Goal: Task Accomplishment & Management: Complete application form

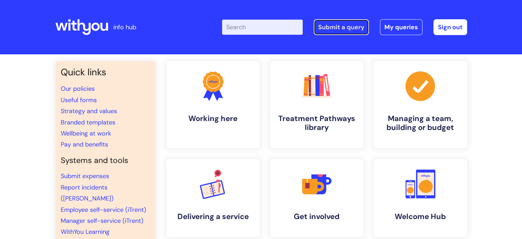
click at [350, 23] on link "Submit a query" at bounding box center [341, 27] width 55 height 16
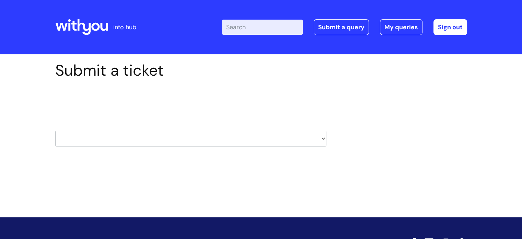
click at [181, 135] on select "HR / People IT and Support Clinical Drug Alerts Finance Accounts Data Support T…" at bounding box center [190, 139] width 271 height 16
select select "it_and_support"
click at [55, 131] on select "HR / People IT and Support Clinical Drug Alerts Finance Accounts Data Support T…" at bounding box center [190, 139] width 271 height 16
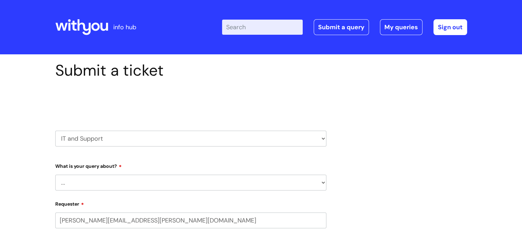
select select "80004286540"
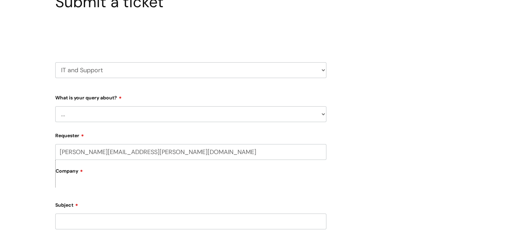
scroll to position [103, 0]
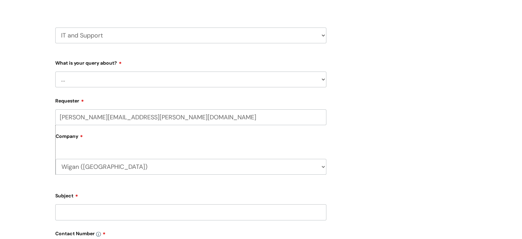
click at [132, 72] on select "... Mobile Phone Reset & MFA Accounts, Starters and Leavers IT Hardware issue I…" at bounding box center [190, 79] width 271 height 16
click at [107, 33] on select "HR / People IT and Support Clinical Drug Alerts Finance Accounts Data Support T…" at bounding box center [190, 35] width 271 height 16
click at [55, 27] on select "HR / People IT and Support Clinical Drug Alerts Finance Accounts Data Support T…" at bounding box center [190, 35] width 271 height 16
click at [96, 75] on select "... Mobile Phone Reset & MFA Accounts, Starters and Leavers IT Hardware issue I…" at bounding box center [190, 79] width 271 height 16
select select "System/software"
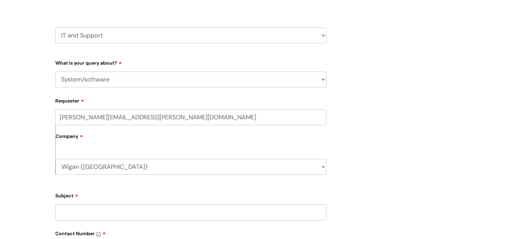
click at [55, 71] on select "... Mobile Phone Reset & MFA Accounts, Starters and Leavers IT Hardware issue I…" at bounding box center [190, 79] width 271 height 16
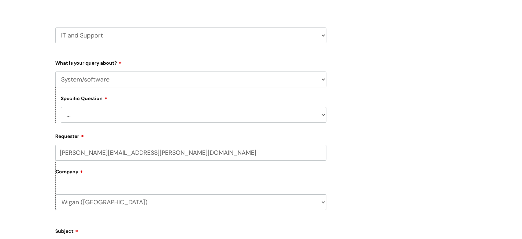
click at [118, 113] on select "... Halo PCMIS Iaptus NHS Email CJSM Email Mitel Another System Google (Workspa…" at bounding box center [194, 115] width 266 height 16
select select "Another System"
click at [61, 107] on select "... Halo PCMIS Iaptus NHS Email CJSM Email Mitel Another System Google (Workspa…" at bounding box center [194, 115] width 266 height 16
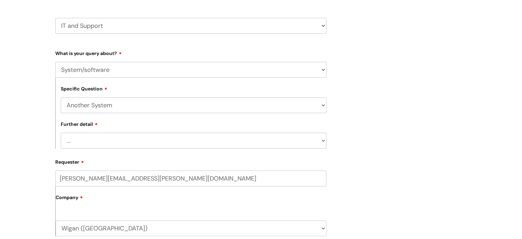
scroll to position [206, 0]
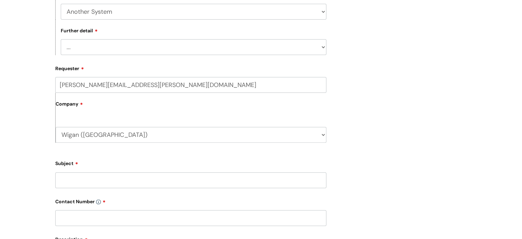
click at [118, 45] on select "... I’ve got a login issue Something else" at bounding box center [194, 47] width 266 height 16
select select "Something else"
click at [61, 39] on select "... I’ve got a login issue Something else" at bounding box center [194, 47] width 266 height 16
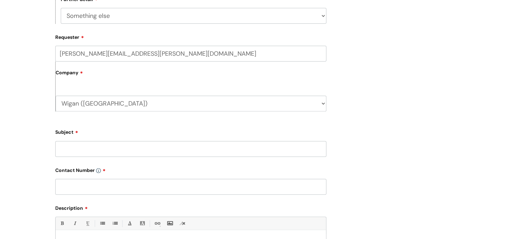
scroll to position [275, 0]
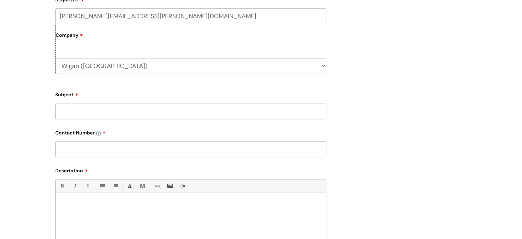
click at [96, 113] on input "Subject" at bounding box center [190, 111] width 271 height 16
type input "Case transfers on Nebula"
click at [98, 150] on input "text" at bounding box center [190, 149] width 271 height 16
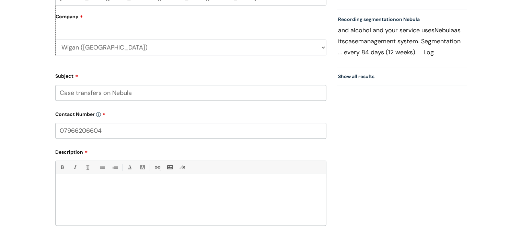
scroll to position [309, 0]
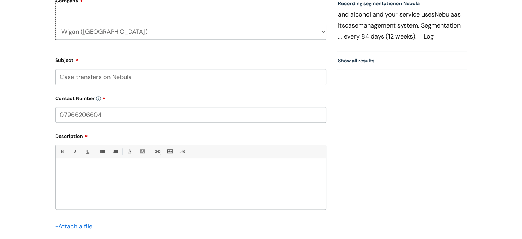
type input "07966206604"
click at [102, 166] on div at bounding box center [191, 185] width 271 height 47
drag, startPoint x: 203, startPoint y: 170, endPoint x: 190, endPoint y: 171, distance: 13.4
click at [190, 171] on p "Hi, please transfer to cases below from Sharon (Shan) Nyoni to Liovia Masoja" at bounding box center [191, 170] width 260 height 6
click at [191, 171] on p "Hi, please transfer to cases below from Sharon (Shan) Nyoni toOlivia Masoja" at bounding box center [191, 170] width 260 height 6
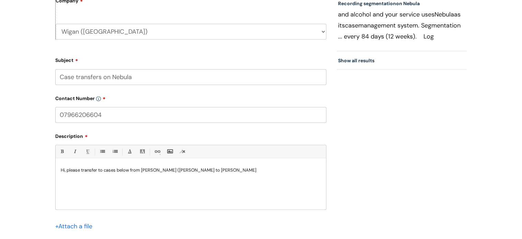
click at [237, 172] on p "Hi, please transfer to cases below from Sharon (Shan) Nyoni to Olivia Masoja" at bounding box center [191, 170] width 260 height 6
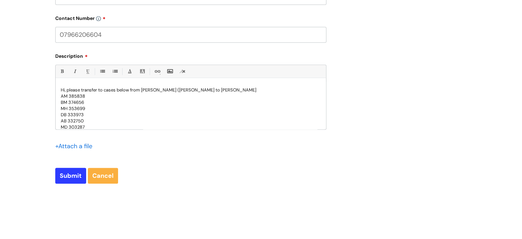
scroll to position [450, 0]
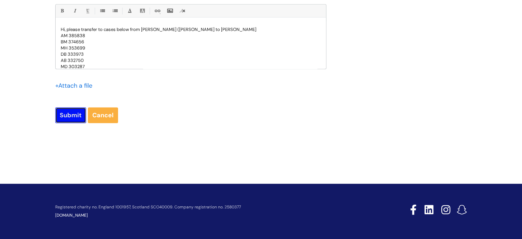
click at [68, 114] on input "Submit" at bounding box center [70, 115] width 31 height 16
type input "Please Wait..."
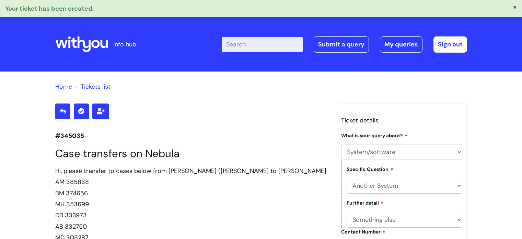
select select "System/software"
select select "Another System"
select select "Something else"
